Goal: Task Accomplishment & Management: Manage account settings

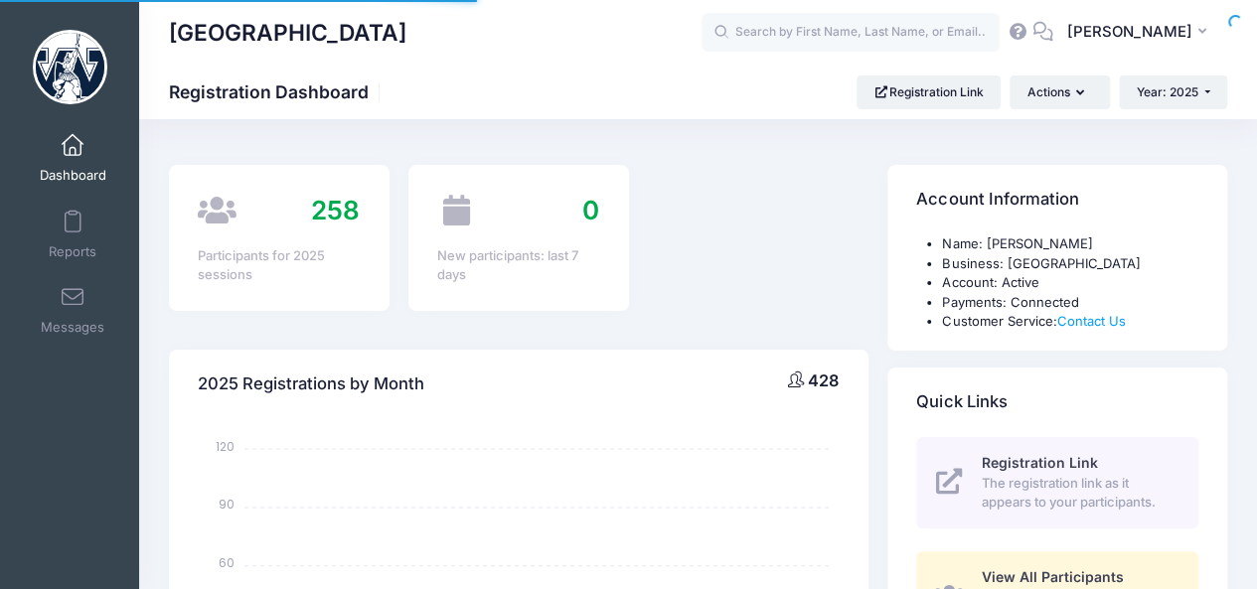
select select
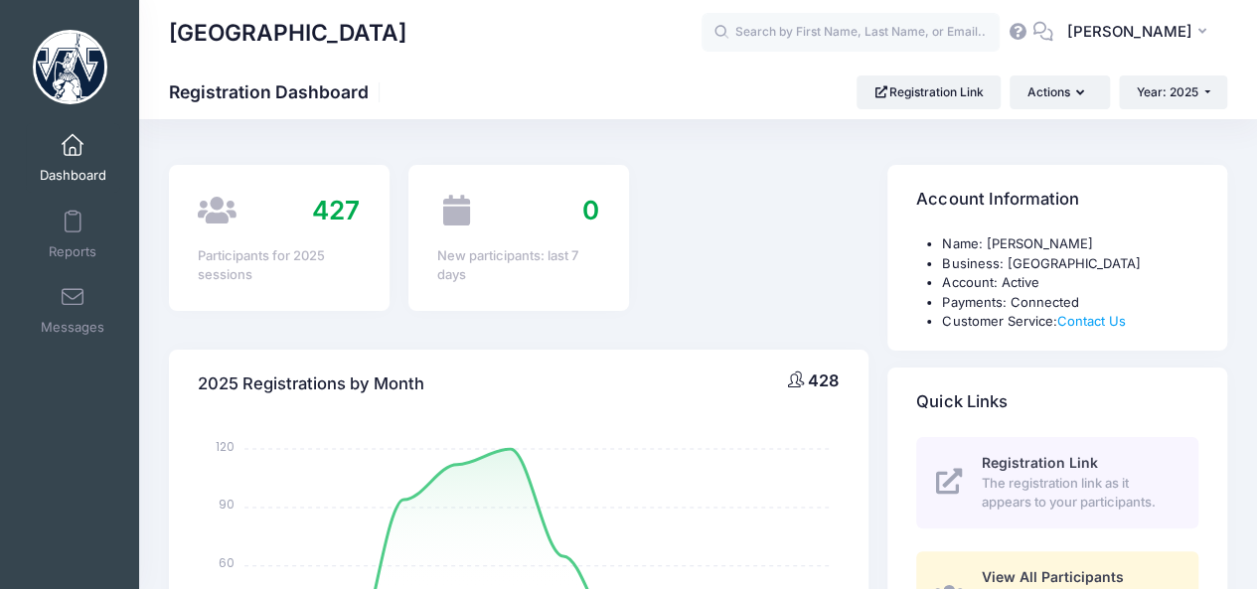
click at [73, 143] on span at bounding box center [73, 146] width 0 height 22
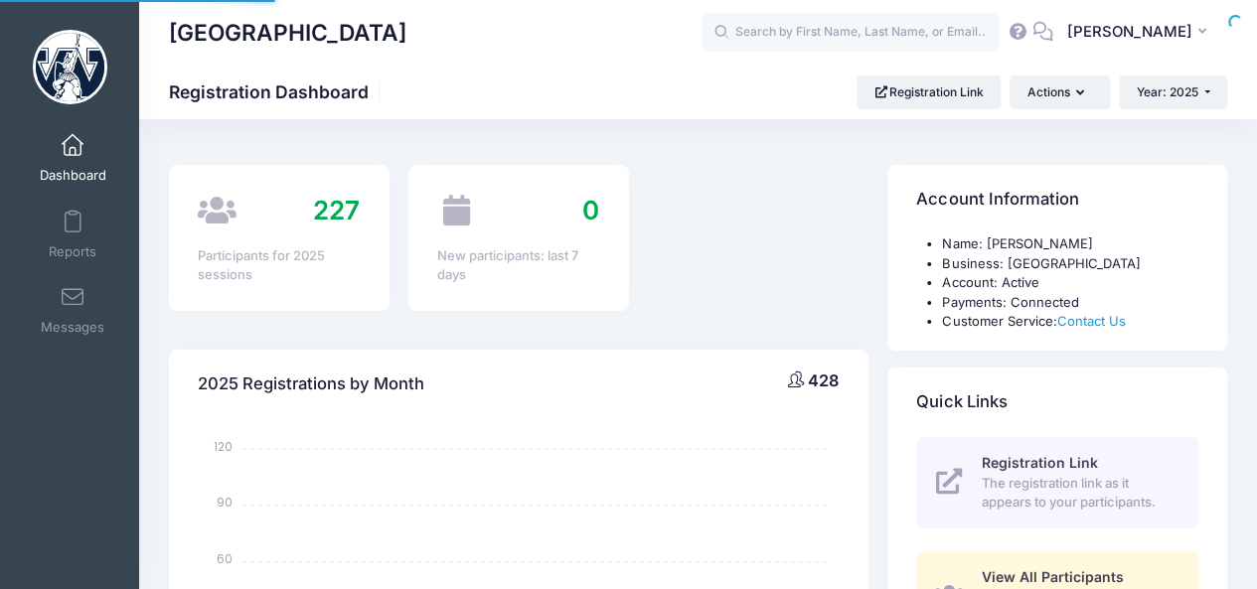
select select
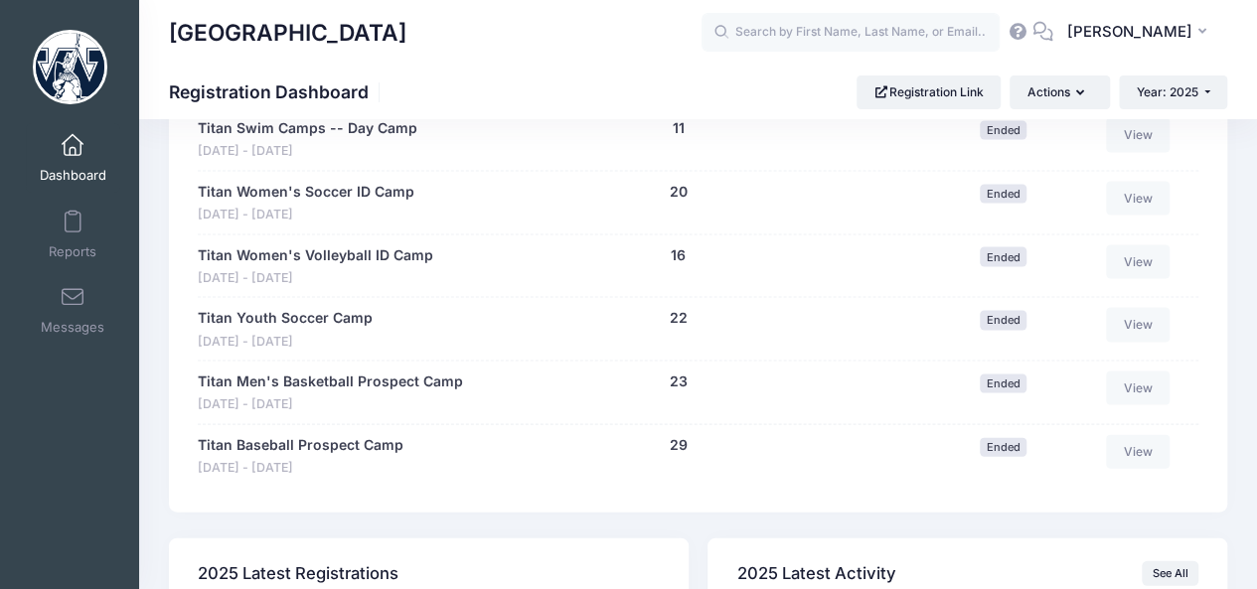
scroll to position [1949, 0]
